Goal: Transaction & Acquisition: Purchase product/service

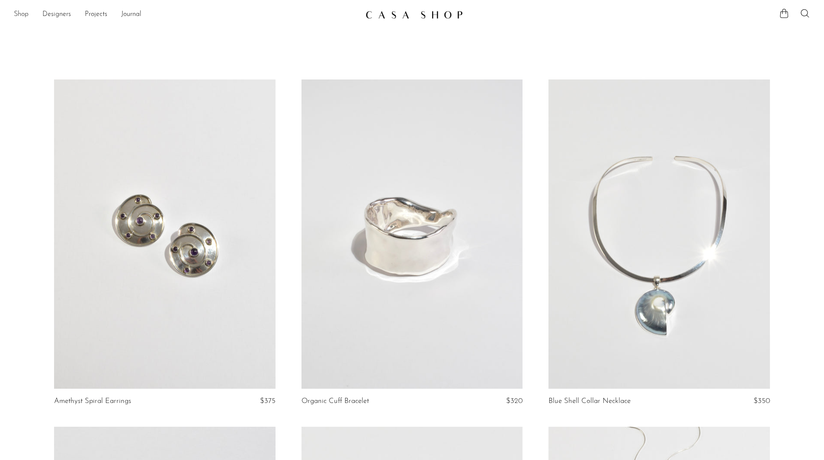
click at [25, 15] on link "Shop" at bounding box center [21, 14] width 15 height 11
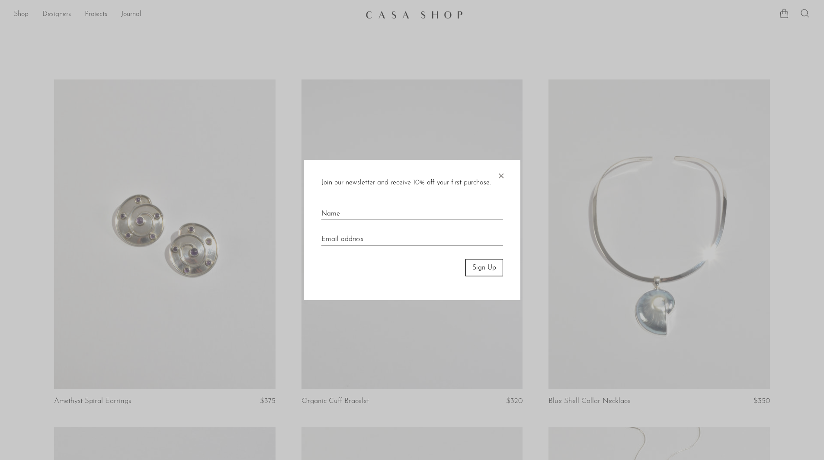
click at [501, 177] on span "×" at bounding box center [500, 174] width 9 height 28
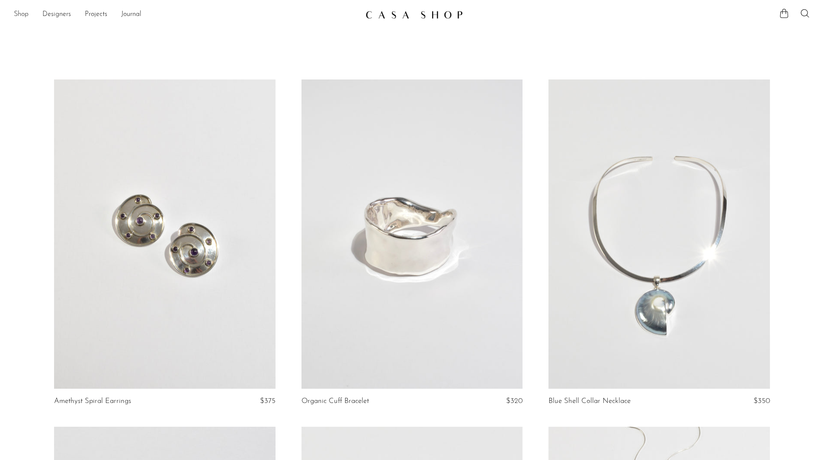
click at [21, 15] on link "Shop" at bounding box center [21, 14] width 15 height 11
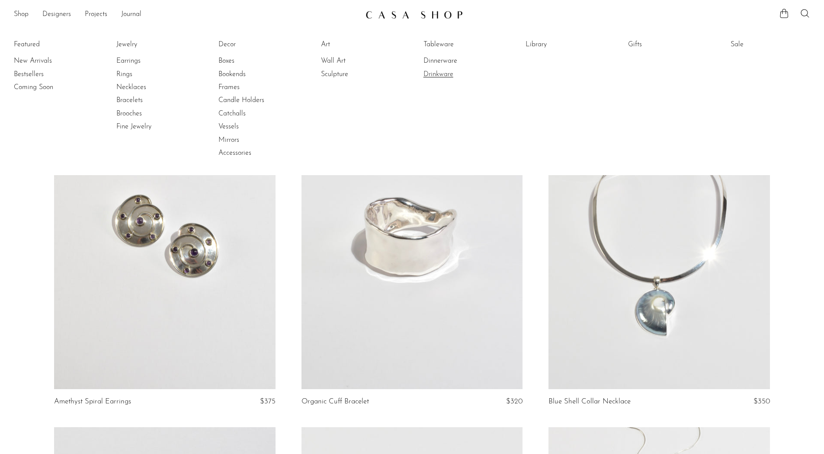
click at [441, 71] on link "Drinkware" at bounding box center [455, 75] width 65 height 10
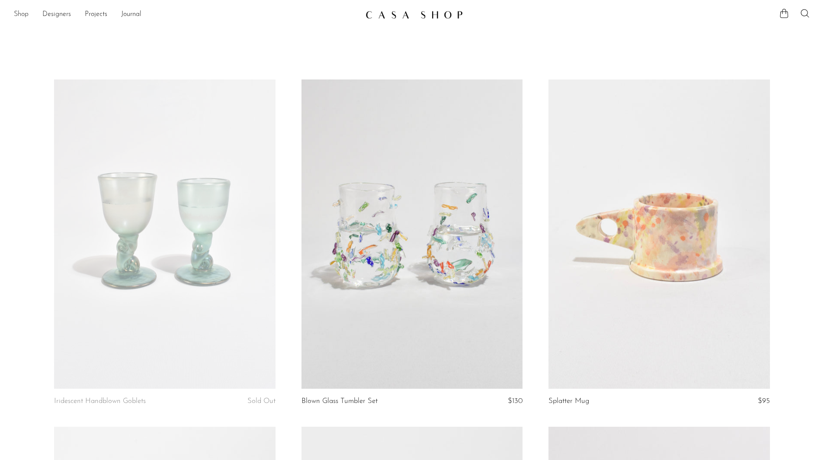
click at [19, 12] on link "Shop" at bounding box center [21, 14] width 15 height 11
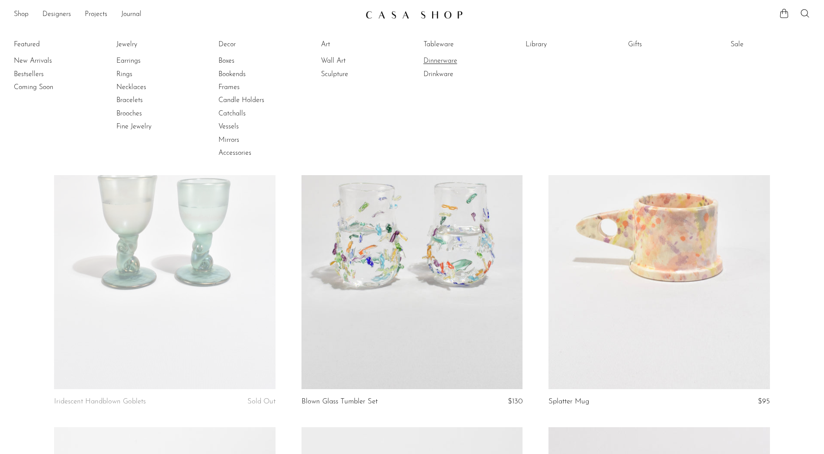
click at [439, 58] on link "Dinnerware" at bounding box center [455, 61] width 65 height 10
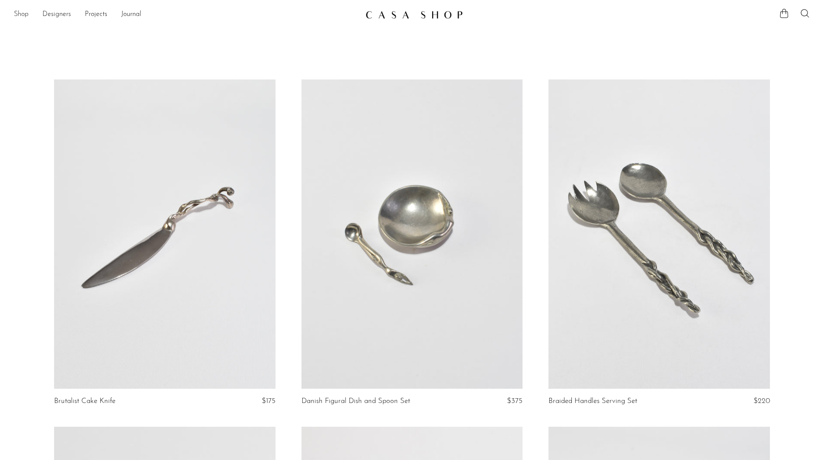
click at [21, 12] on link "Shop" at bounding box center [21, 14] width 15 height 11
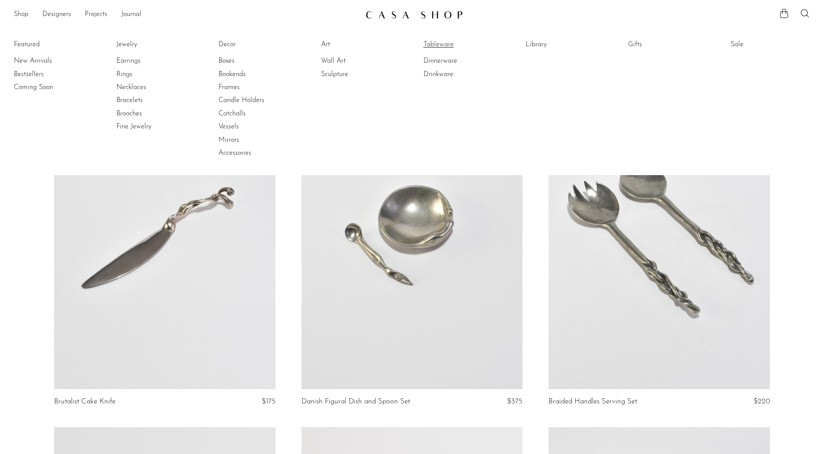
click at [435, 46] on link "Tableware" at bounding box center [455, 45] width 65 height 10
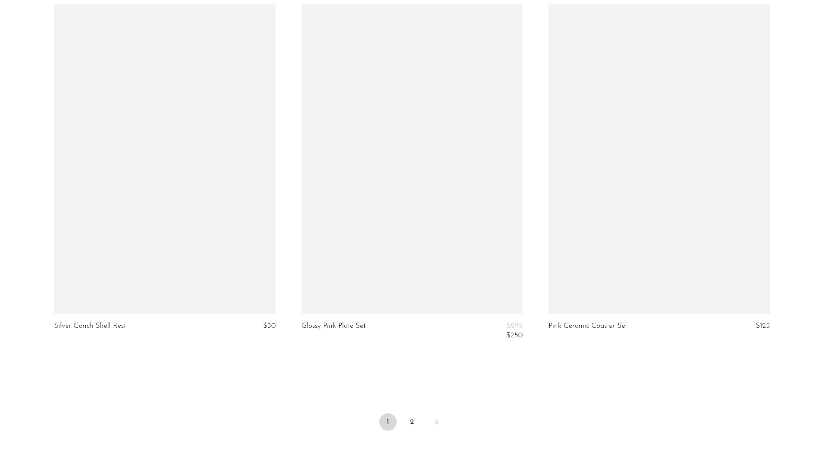
scroll to position [4003, 0]
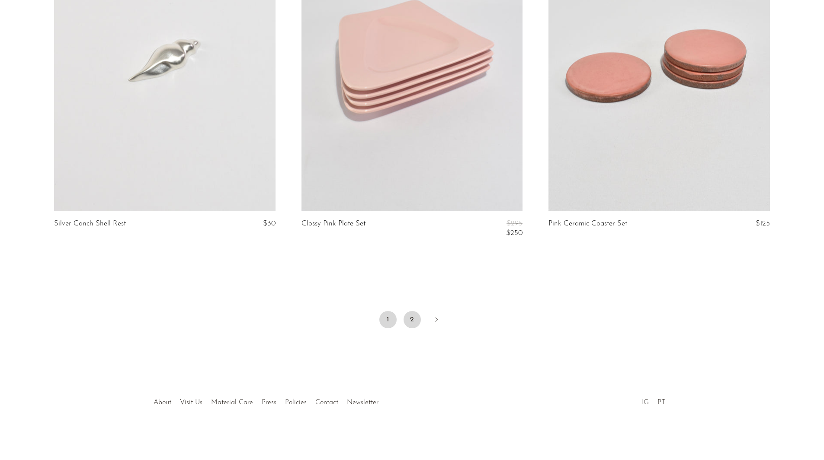
click at [412, 320] on link "2" at bounding box center [411, 319] width 17 height 17
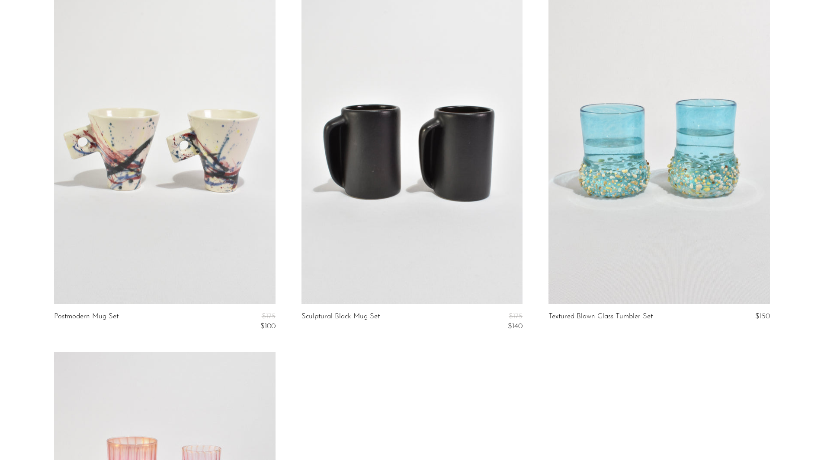
scroll to position [778, 0]
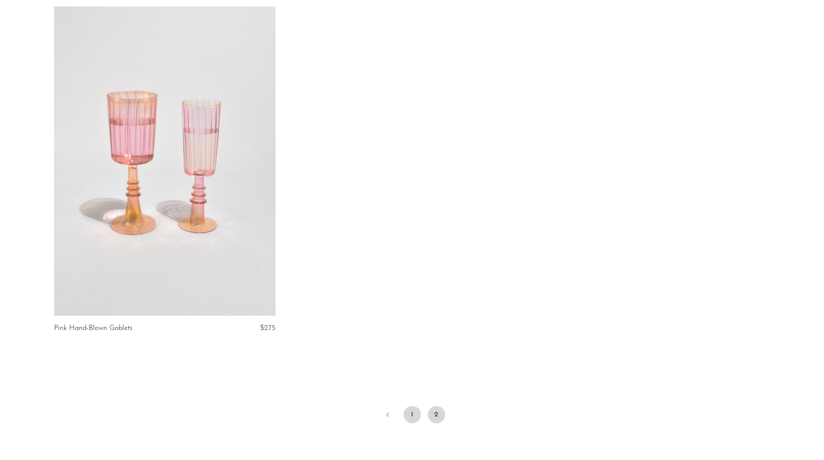
click at [413, 417] on link "1" at bounding box center [411, 414] width 17 height 17
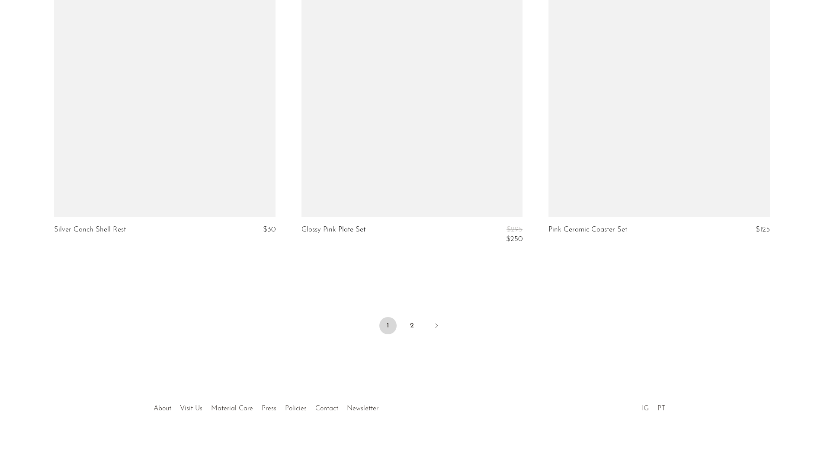
scroll to position [4003, 0]
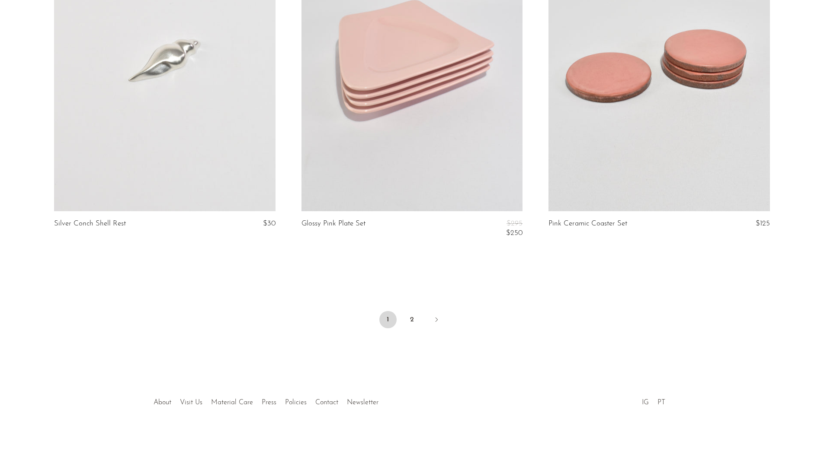
click at [709, 86] on link at bounding box center [658, 57] width 221 height 310
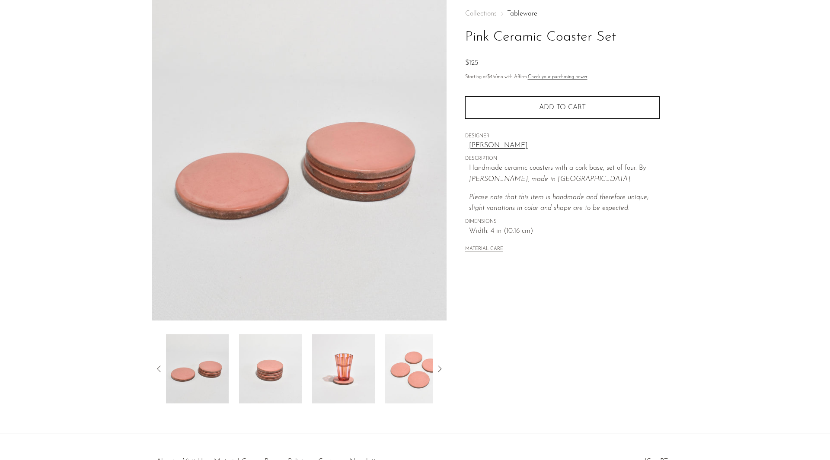
scroll to position [86, 0]
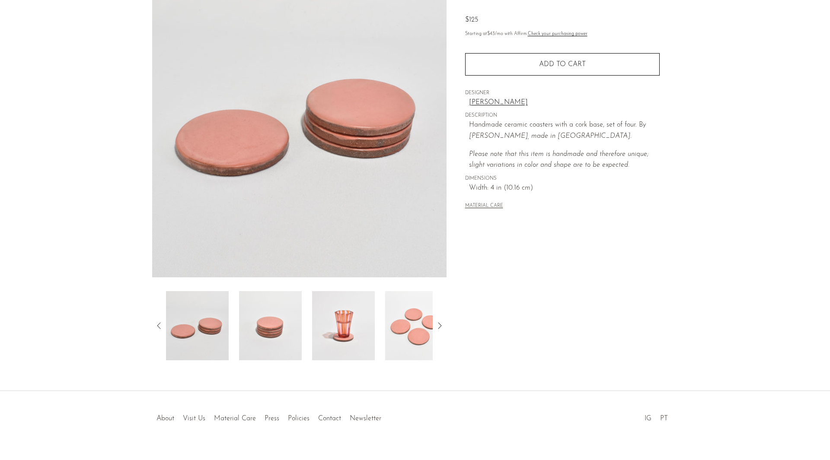
click at [410, 325] on img at bounding box center [416, 325] width 63 height 69
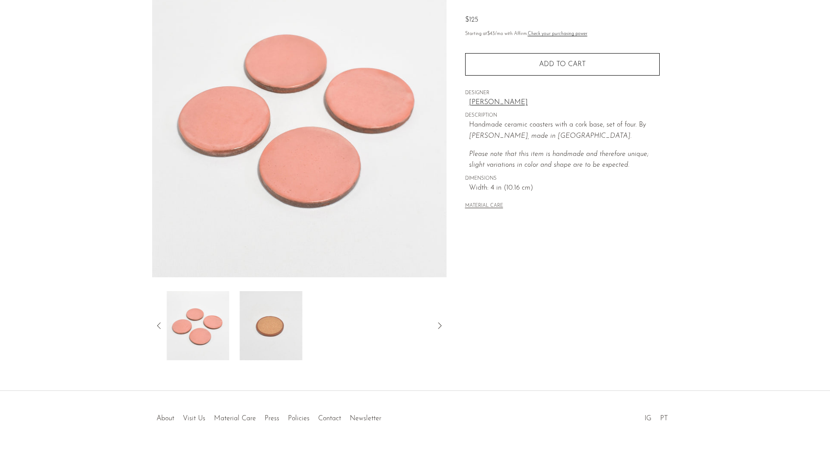
click at [204, 332] on img at bounding box center [197, 325] width 63 height 69
click at [236, 298] on div at bounding box center [299, 325] width 267 height 69
click at [214, 312] on img at bounding box center [197, 325] width 63 height 69
